Goal: Task Accomplishment & Management: Manage account settings

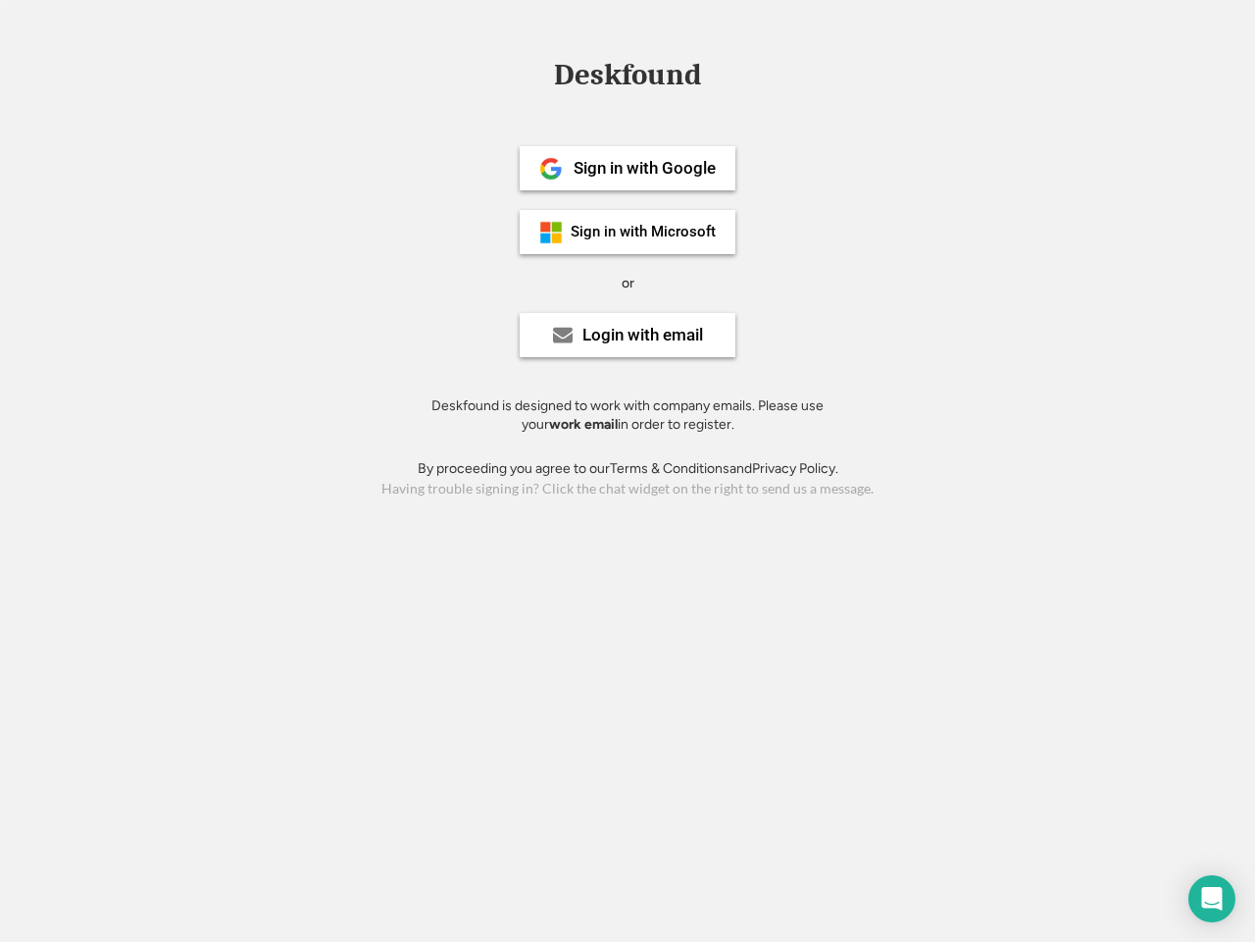
click at [628, 281] on div "or" at bounding box center [628, 284] width 13 height 20
click at [628, 78] on div "Deskfound" at bounding box center [627, 75] width 167 height 30
click at [537, 74] on div "Deskfound" at bounding box center [627, 78] width 1255 height 37
click at [628, 78] on div "Deskfound" at bounding box center [627, 75] width 167 height 30
click at [628, 282] on div "or" at bounding box center [628, 284] width 13 height 20
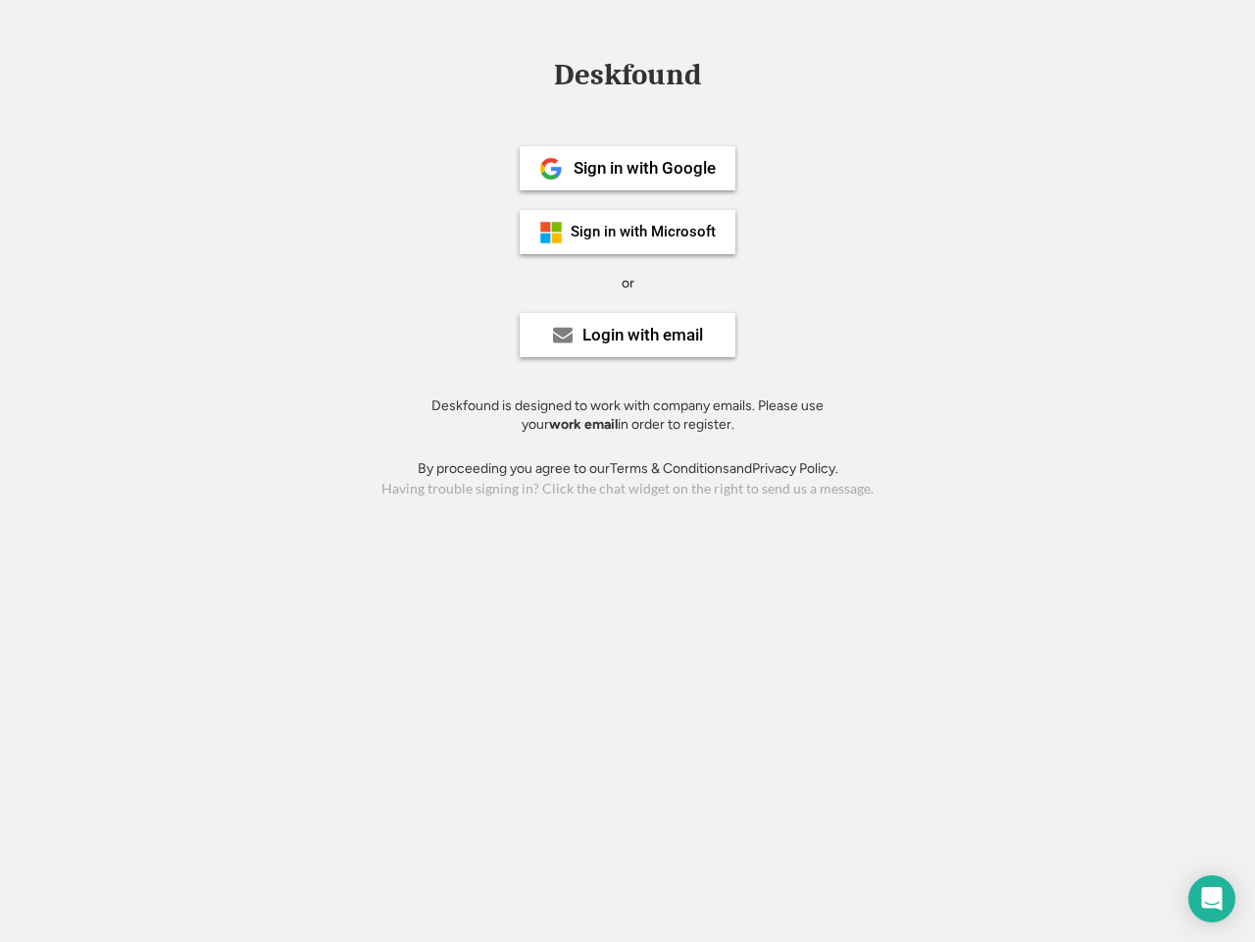
click at [628, 168] on div "Sign in with Google" at bounding box center [645, 168] width 142 height 17
click at [644, 168] on div "Sign in with Google" at bounding box center [645, 168] width 142 height 17
click at [551, 169] on img at bounding box center [551, 169] width 24 height 24
click at [628, 231] on div "Sign in with Microsoft" at bounding box center [643, 232] width 145 height 15
click at [644, 231] on div "Sign in with Microsoft" at bounding box center [643, 232] width 145 height 15
